Goal: Transaction & Acquisition: Purchase product/service

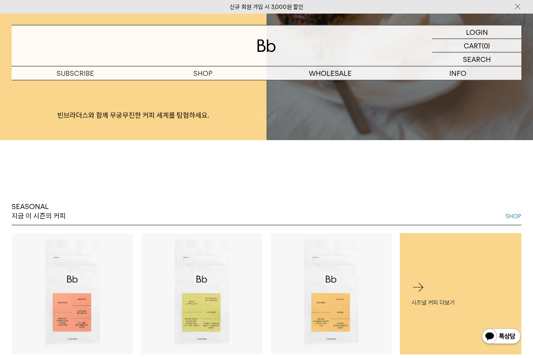
scroll to position [224, 0]
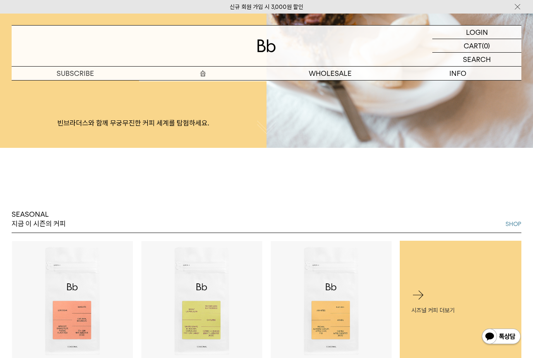
click at [209, 79] on p "숍" at bounding box center [202, 74] width 127 height 14
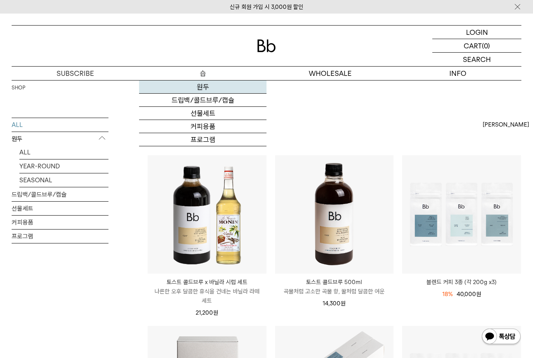
click at [205, 92] on link "원두" at bounding box center [202, 87] width 127 height 13
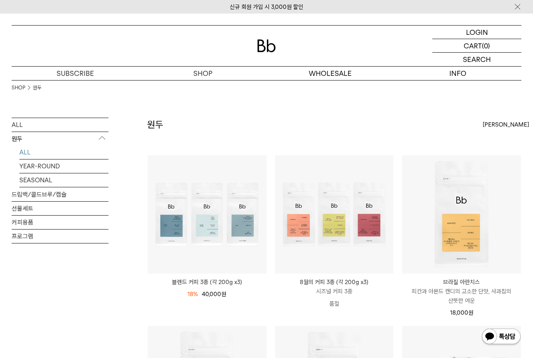
click at [251, 49] on div at bounding box center [267, 46] width 510 height 41
click at [484, 34] on p "로그인" at bounding box center [476, 32] width 19 height 13
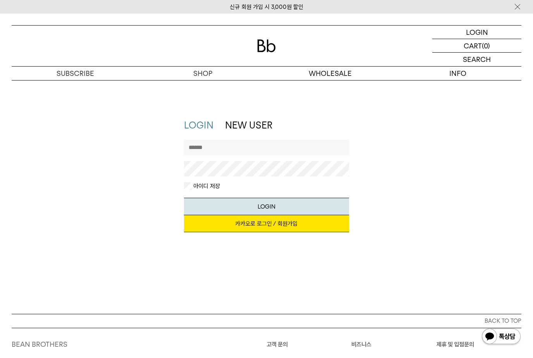
click at [242, 146] on input "text" at bounding box center [266, 147] width 165 height 15
type input "*"
click at [329, 230] on link "카카오로 로그인 / 회원가입" at bounding box center [266, 223] width 165 height 17
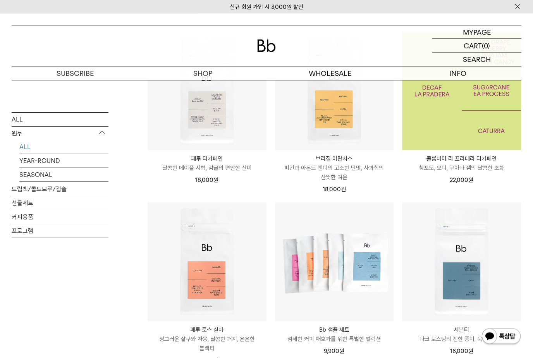
scroll to position [124, 0]
click at [476, 117] on img at bounding box center [461, 90] width 119 height 119
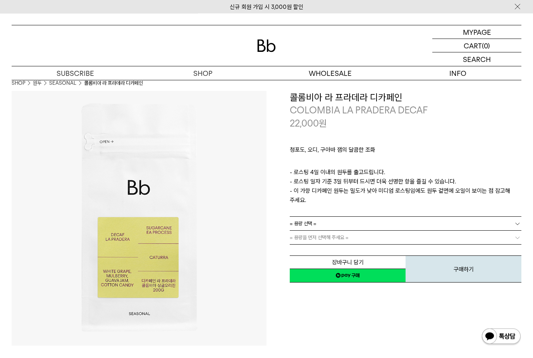
scroll to position [5, 0]
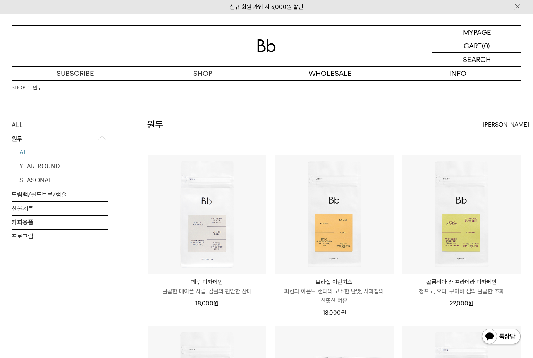
click at [499, 120] on div "[PERSON_NAME]" at bounding box center [502, 125] width 39 height 14
click at [332, 86] on div "SHOP 원두" at bounding box center [267, 99] width 510 height 38
click at [314, 111] on div "SHOP 원두" at bounding box center [267, 99] width 510 height 38
click at [45, 164] on link "YEAR-ROUND" at bounding box center [63, 167] width 89 height 14
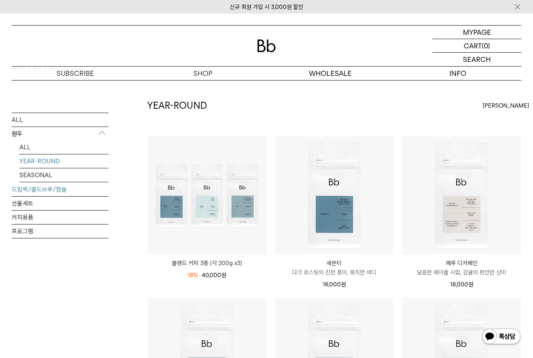
scroll to position [18, 0]
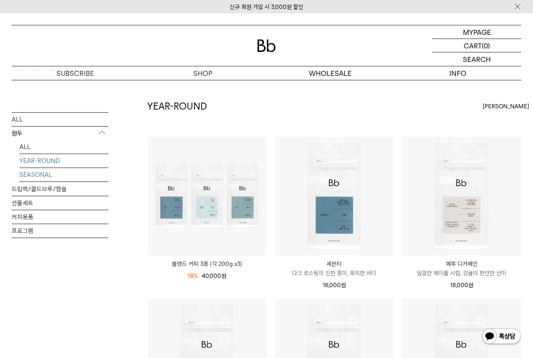
click at [43, 175] on link "SEASONAL" at bounding box center [63, 175] width 89 height 14
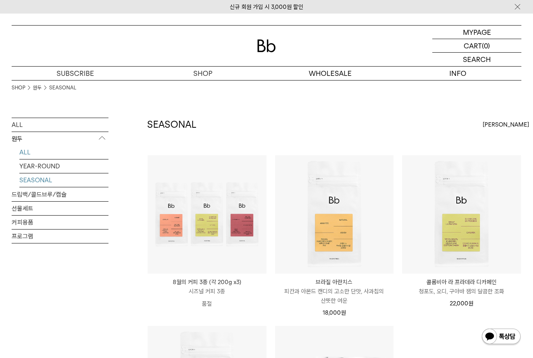
click at [32, 151] on link "ALL" at bounding box center [63, 153] width 89 height 14
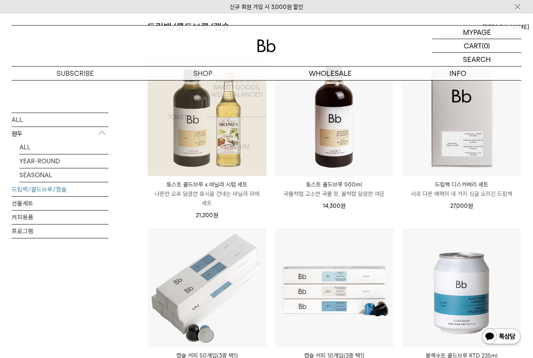
scroll to position [98, 0]
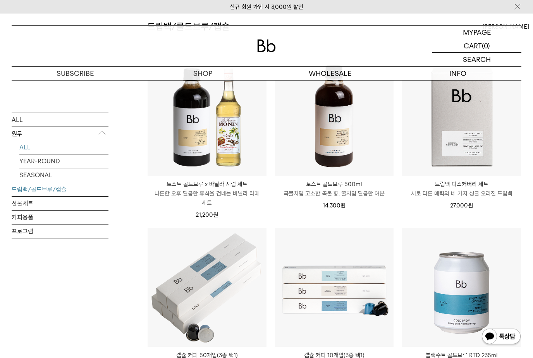
click at [29, 148] on link "ALL" at bounding box center [63, 147] width 89 height 14
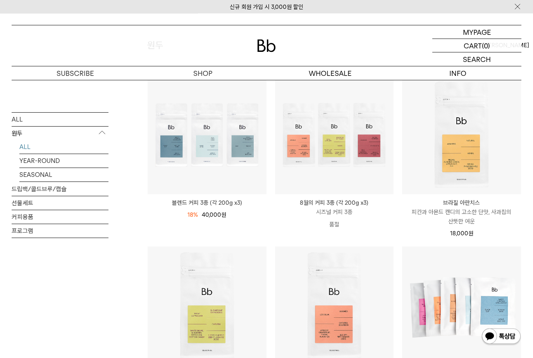
scroll to position [79, 0]
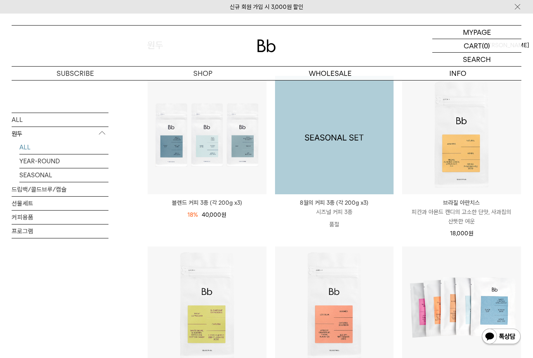
click at [369, 181] on img at bounding box center [334, 135] width 119 height 119
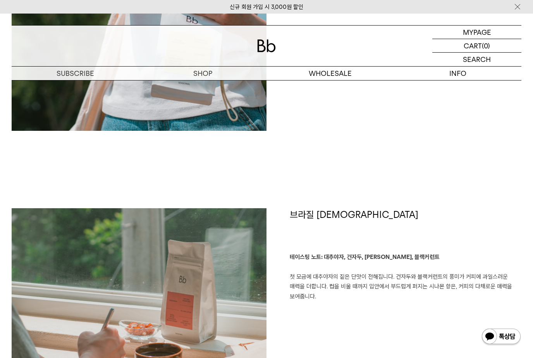
scroll to position [1060, 0]
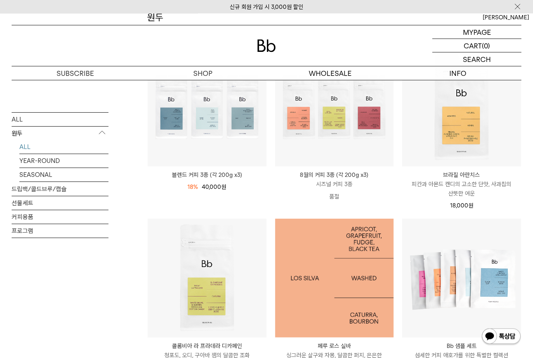
scroll to position [106, 0]
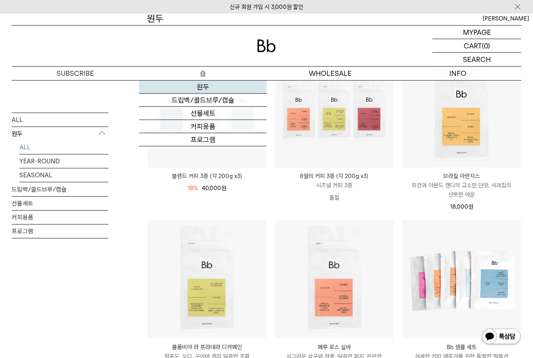
click at [211, 89] on link "원두" at bounding box center [202, 87] width 127 height 13
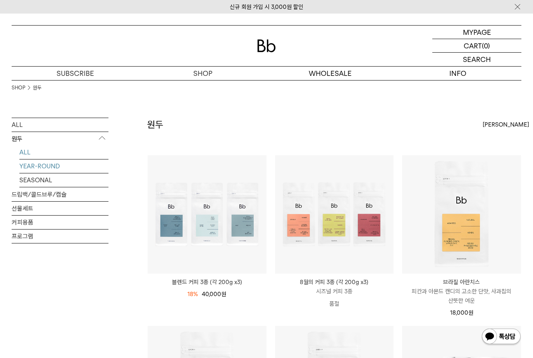
click at [55, 168] on link "YEAR-ROUND" at bounding box center [63, 167] width 89 height 14
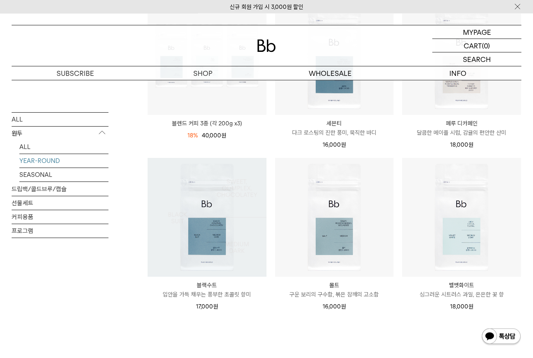
scroll to position [159, 0]
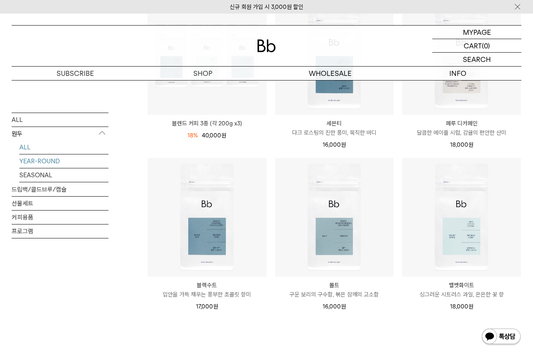
click at [63, 148] on link "ALL" at bounding box center [63, 147] width 89 height 14
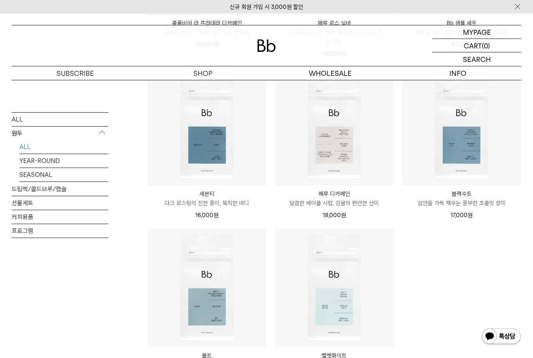
scroll to position [430, 0]
click at [29, 179] on link "SEASONAL" at bounding box center [63, 175] width 89 height 14
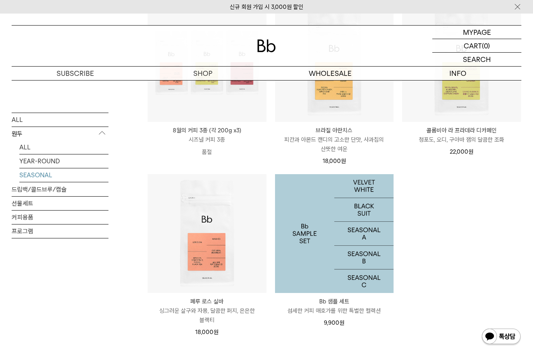
scroll to position [156, 0]
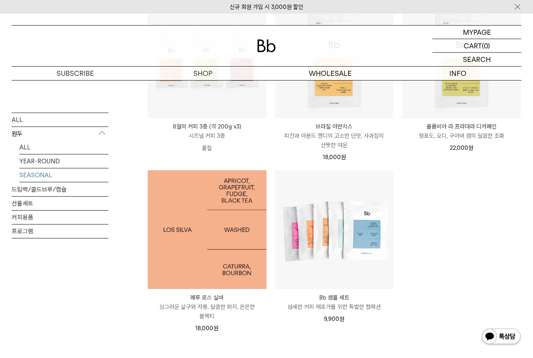
click at [226, 239] on img at bounding box center [207, 229] width 119 height 119
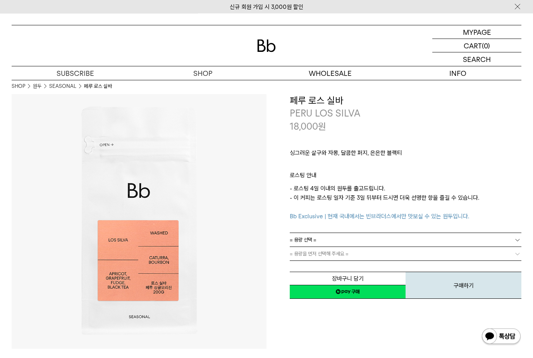
scroll to position [2, 0]
click at [370, 233] on link "= 용량 선택 =" at bounding box center [406, 240] width 232 height 14
drag, startPoint x: 352, startPoint y: 265, endPoint x: 360, endPoint y: 244, distance: 23.3
click at [352, 265] on li "600g" at bounding box center [409, 268] width 224 height 14
click at [370, 240] on link "600g" at bounding box center [406, 240] width 232 height 14
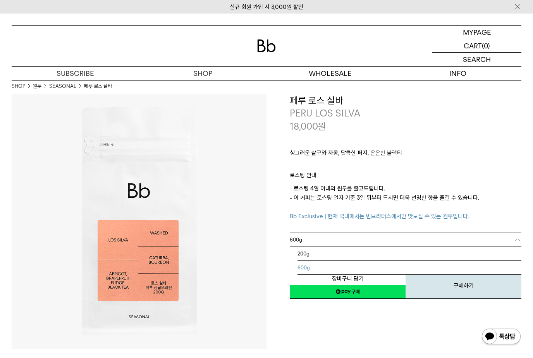
click at [365, 337] on div "**********" at bounding box center [393, 221] width 255 height 255
click at [372, 264] on div "장바구니 담기 찜하기 NAVER 네이버 ID로 간편구매 네이버페이 네이버페이 구매하기 찜하기 이전 이벤트 네이버페이 다음 구매하기" at bounding box center [406, 280] width 232 height 40
click at [373, 263] on div "장바구니 담기 찜하기 NAVER 네이버 ID로 간편구매 네이버페이 네이버페이 구매하기 찜하기 이전 이벤트 네이버페이 다음 구매하기" at bounding box center [406, 280] width 232 height 40
click at [376, 256] on link "= 분쇄도 선택 =" at bounding box center [406, 254] width 232 height 14
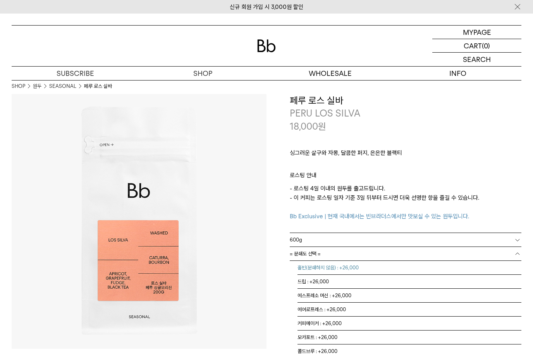
click at [372, 267] on li "홀빈(분쇄하지 않음) : +26,000" at bounding box center [409, 268] width 224 height 14
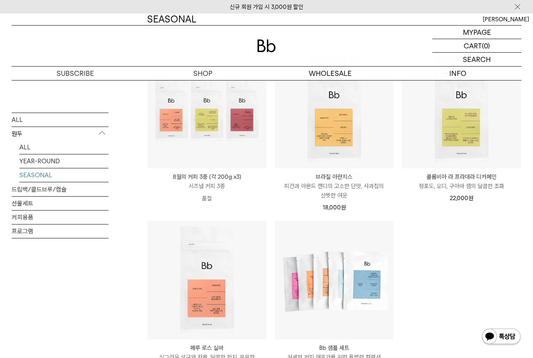
click at [356, 177] on p "브라질 아란치스" at bounding box center [334, 176] width 119 height 9
click at [0, 0] on img at bounding box center [0, 0] width 0 height 0
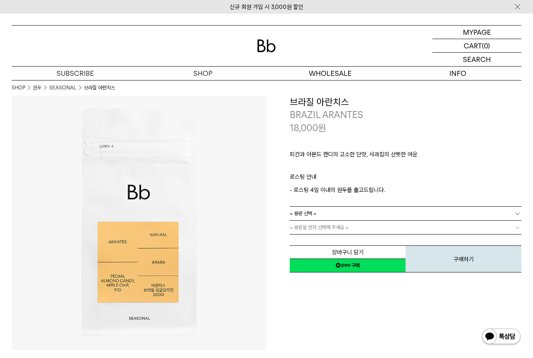
click at [347, 213] on link "= 용량 선택 =" at bounding box center [406, 214] width 232 height 14
click at [346, 216] on link "= 용량 선택 =" at bounding box center [406, 214] width 232 height 14
click at [343, 227] on span "= 용량을 먼저 선택해 주세요 =" at bounding box center [319, 228] width 59 height 14
click at [340, 218] on link "= 용량 선택 =" at bounding box center [406, 214] width 232 height 14
click at [320, 217] on link "= 용량 선택 =" at bounding box center [406, 214] width 232 height 14
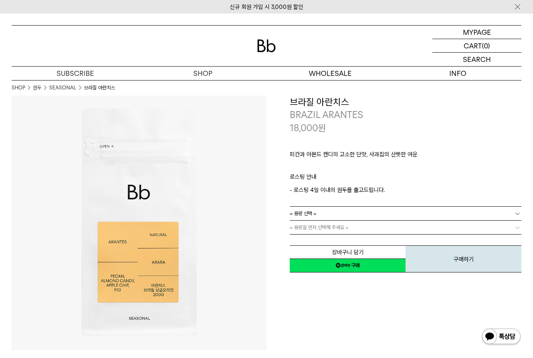
click at [320, 217] on link "= 용량 선택 =" at bounding box center [406, 214] width 232 height 14
click at [313, 239] on li "600g" at bounding box center [409, 242] width 224 height 14
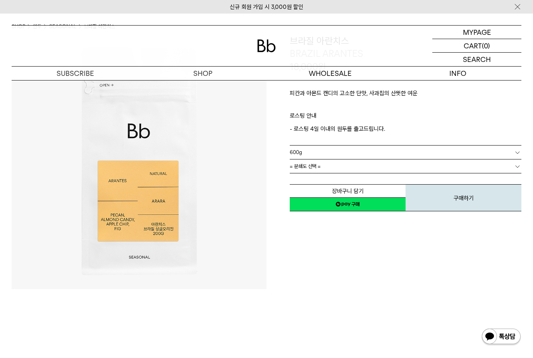
click at [324, 173] on div "= 분쇄도 선택 =" at bounding box center [406, 167] width 232 height 14
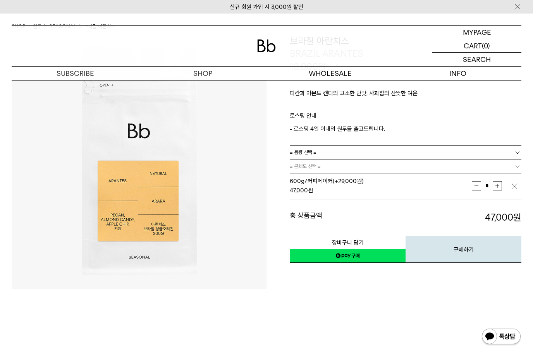
click at [353, 164] on link "= 분쇄도 선택 =" at bounding box center [406, 167] width 232 height 14
click at [353, 156] on link "= 용량 선택 =" at bounding box center [406, 153] width 232 height 14
click at [340, 176] on li "600g" at bounding box center [409, 180] width 224 height 14
click at [347, 172] on link "= 분쇄도 선택 =" at bounding box center [406, 167] width 232 height 14
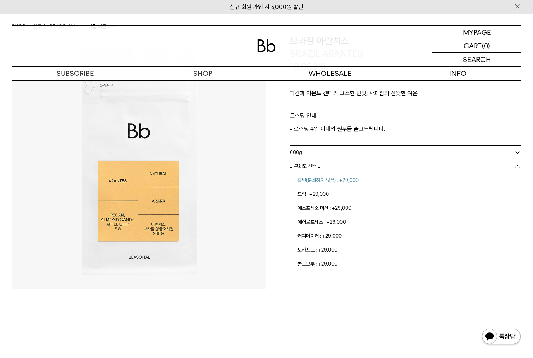
click at [344, 178] on li "홀빈(분쇄하지 않음) : +29,000" at bounding box center [409, 180] width 224 height 14
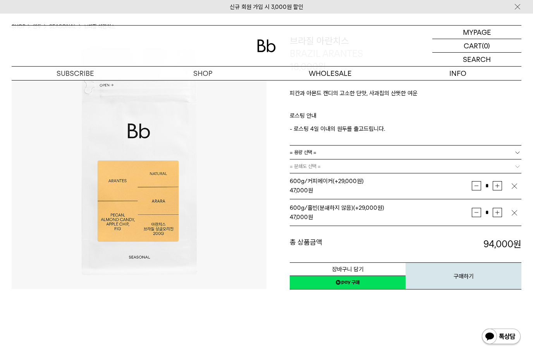
click at [508, 185] on td "* 증가 감소" at bounding box center [491, 185] width 39 height 19
click at [515, 184] on img "button" at bounding box center [514, 186] width 8 height 8
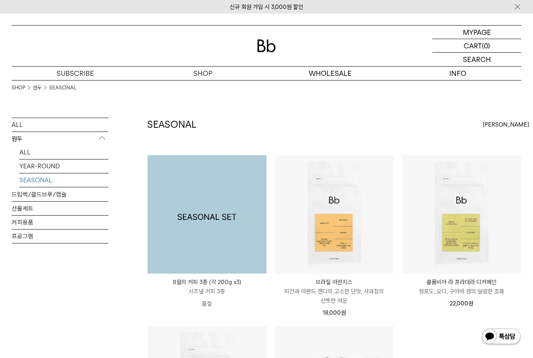
click at [230, 211] on img at bounding box center [207, 214] width 119 height 119
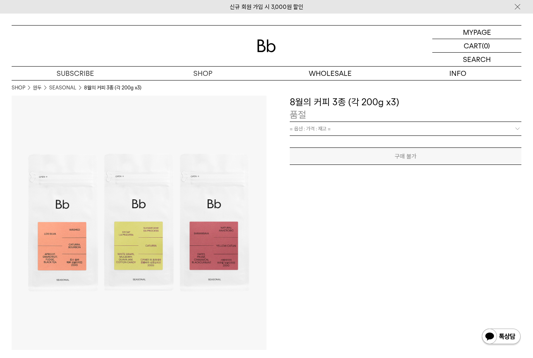
click at [330, 131] on span "= 옵션 : 가격 : 재고 =" at bounding box center [310, 129] width 41 height 14
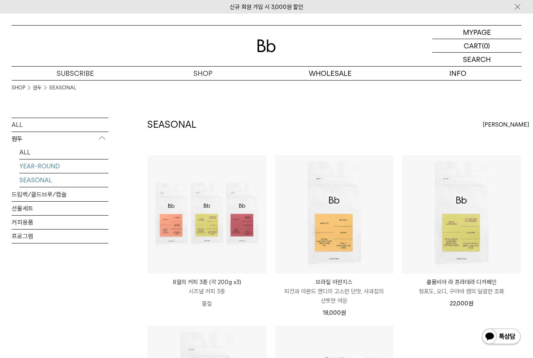
click at [54, 167] on link "YEAR-ROUND" at bounding box center [63, 167] width 89 height 14
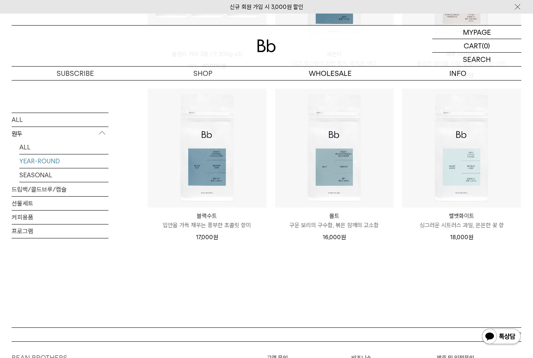
scroll to position [232, 0]
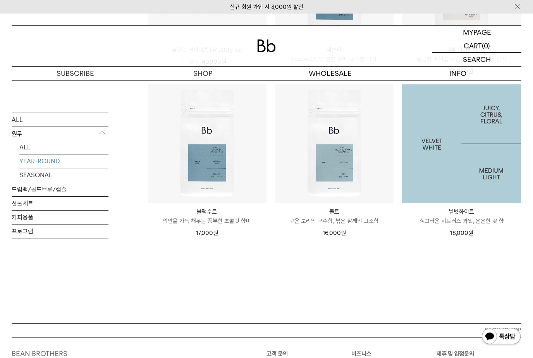
click at [474, 144] on img at bounding box center [461, 143] width 119 height 119
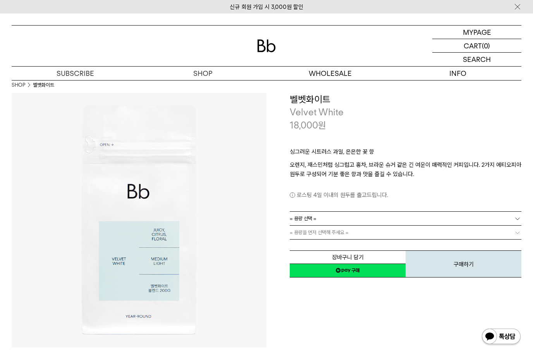
click at [348, 219] on link "= 용량 선택 =" at bounding box center [406, 219] width 232 height 14
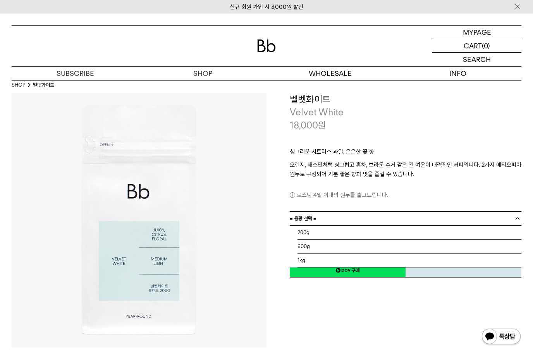
click at [348, 219] on link "= 용량 선택 =" at bounding box center [406, 219] width 232 height 14
